Goal: Task Accomplishment & Management: Manage account settings

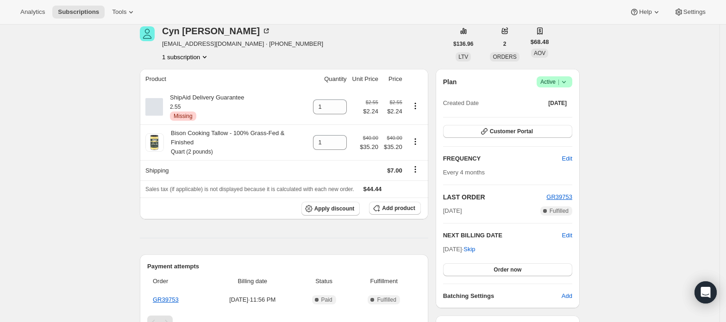
scroll to position [26, 0]
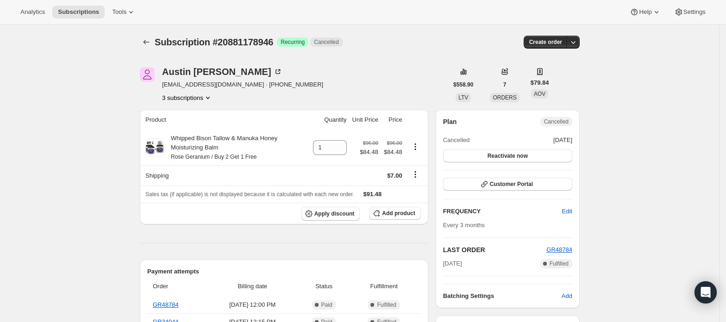
click at [182, 95] on button "3 subscriptions" at bounding box center [187, 97] width 50 height 9
click at [188, 98] on button "3 subscriptions" at bounding box center [187, 97] width 50 height 9
click at [193, 125] on button "20881146178" at bounding box center [191, 130] width 70 height 15
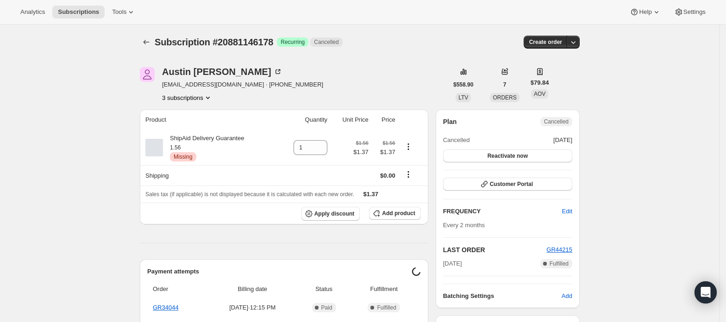
click at [191, 99] on button "3 subscriptions" at bounding box center [187, 97] width 50 height 9
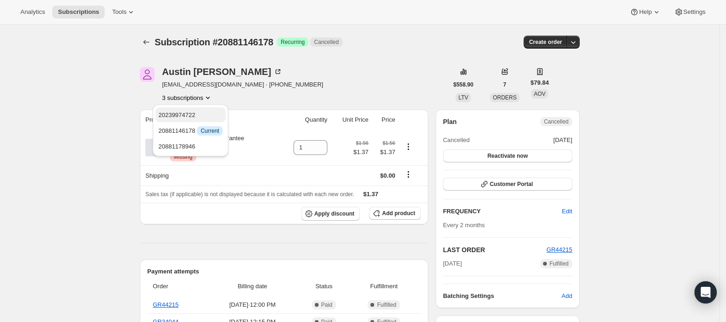
click at [188, 112] on span "20239974722" at bounding box center [176, 115] width 37 height 7
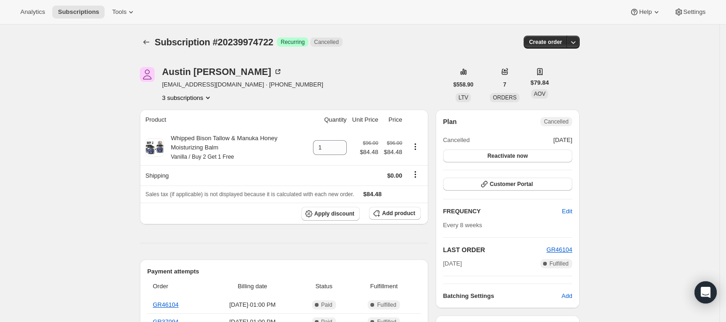
click at [189, 98] on button "3 subscriptions" at bounding box center [187, 97] width 50 height 9
click at [192, 124] on button "20881146178" at bounding box center [191, 130] width 70 height 15
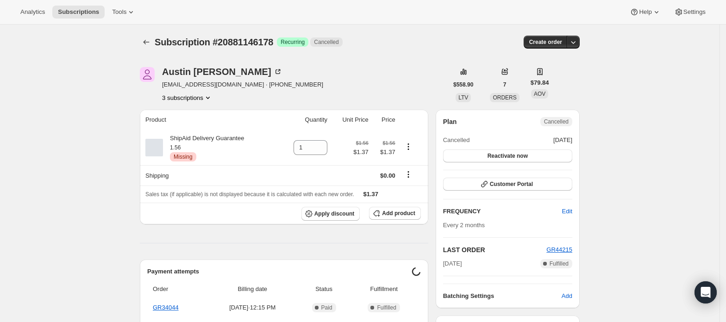
click at [195, 98] on button "3 subscriptions" at bounding box center [187, 97] width 50 height 9
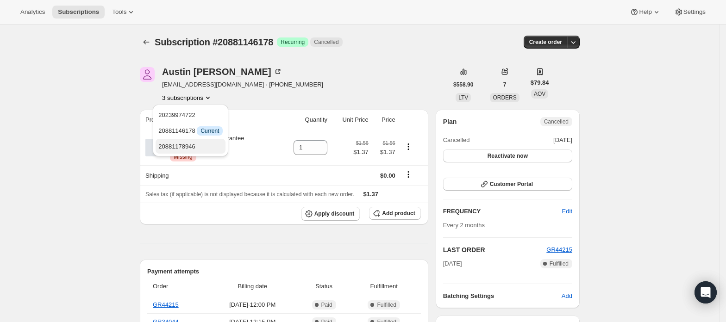
click at [183, 141] on button "20881178946" at bounding box center [191, 146] width 70 height 15
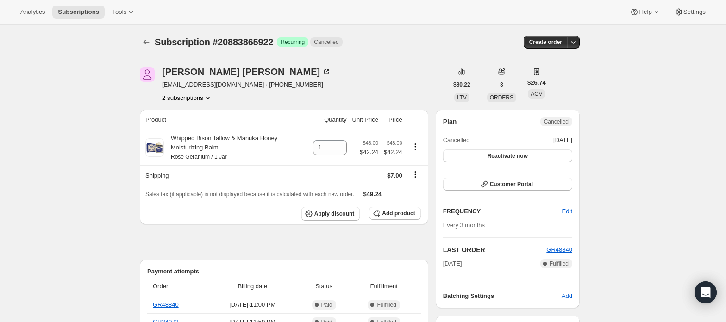
click at [202, 95] on button "2 subscriptions" at bounding box center [187, 97] width 50 height 9
click at [196, 118] on span "20883833154" at bounding box center [190, 115] width 64 height 9
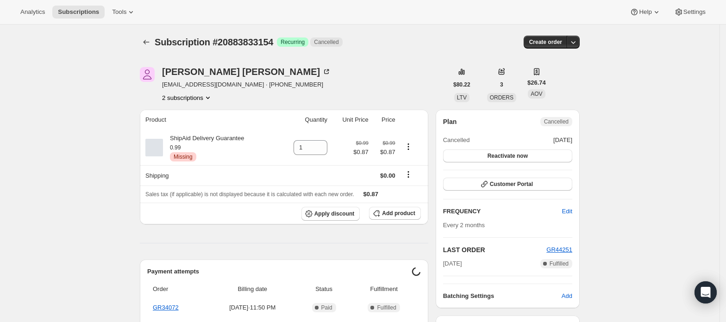
click at [188, 99] on button "2 subscriptions" at bounding box center [187, 97] width 50 height 9
click at [197, 126] on span "20883865922" at bounding box center [190, 130] width 64 height 9
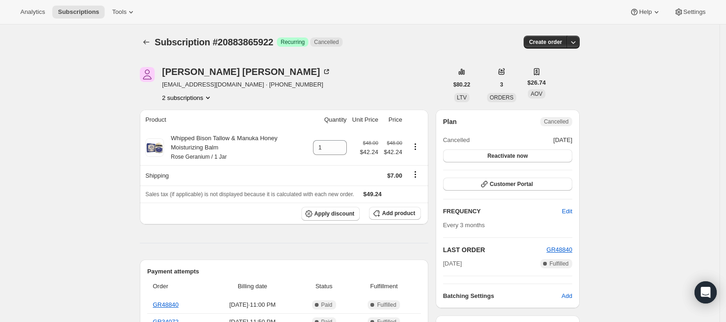
click at [187, 97] on button "2 subscriptions" at bounding box center [187, 97] width 50 height 9
click at [204, 117] on span "20883833154" at bounding box center [190, 115] width 64 height 9
